Goal: Navigation & Orientation: Go to known website

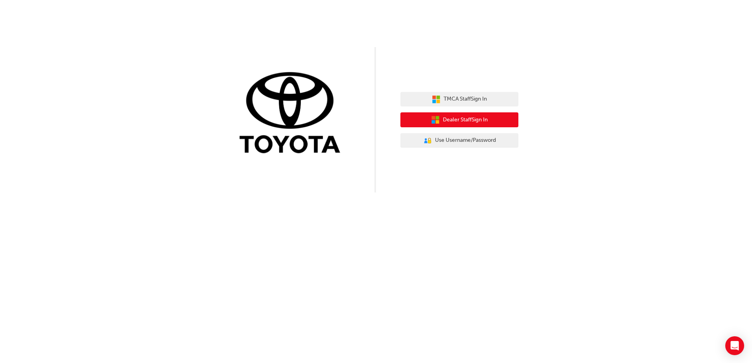
click at [479, 121] on span "Dealer Staff Sign In" at bounding box center [465, 120] width 45 height 9
